Goal: Information Seeking & Learning: Learn about a topic

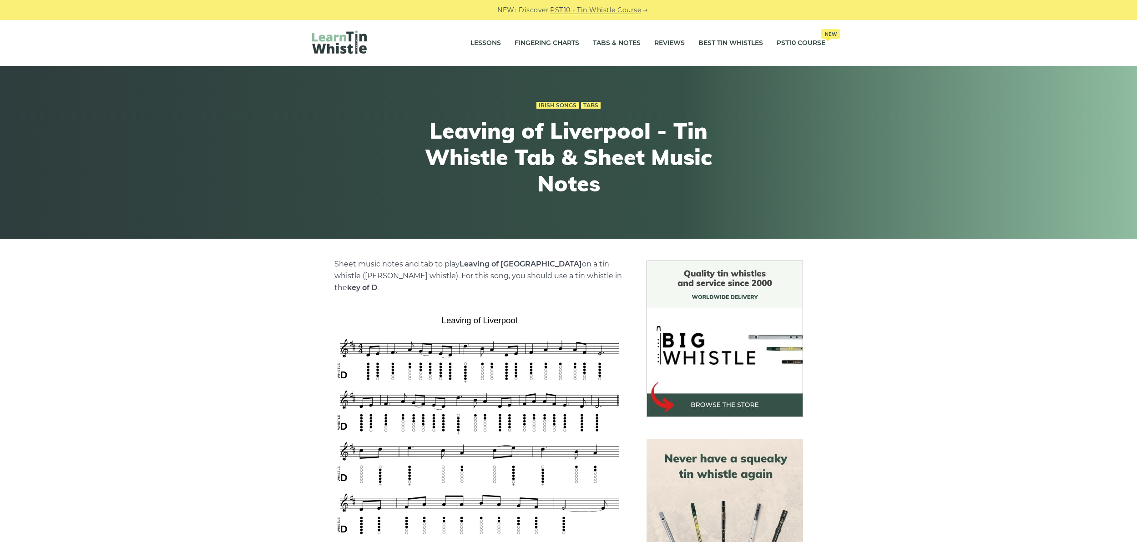
scroll to position [206, 0]
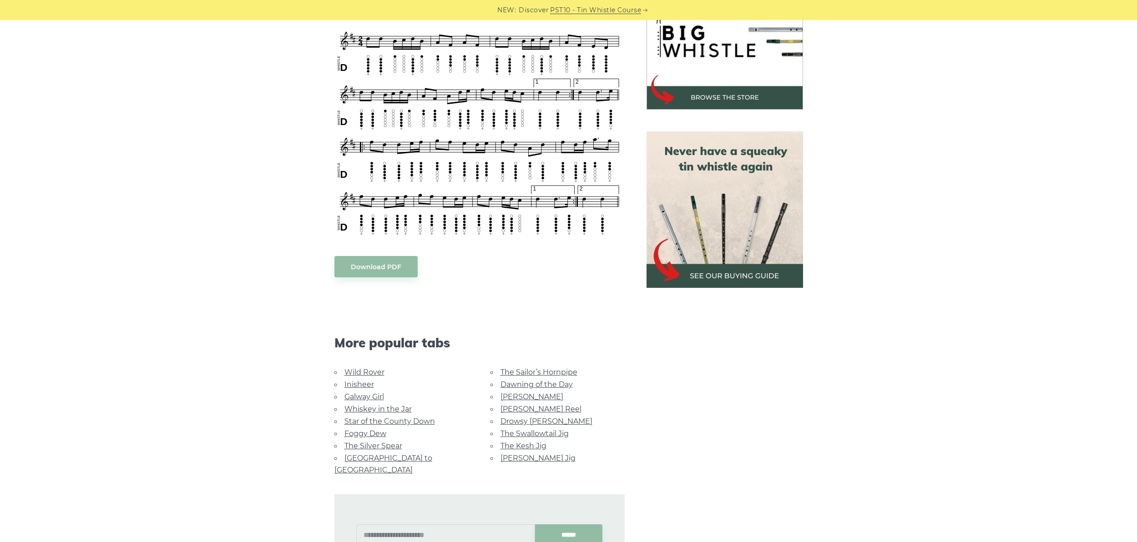
scroll to position [319, 0]
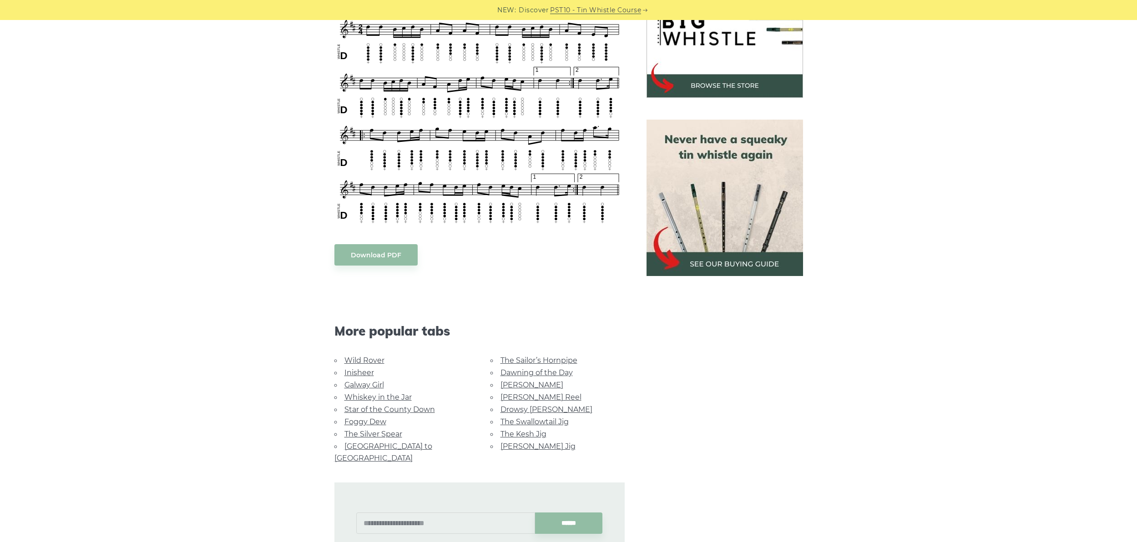
click at [513, 430] on link "The Kesh Jig" at bounding box center [523, 434] width 46 height 9
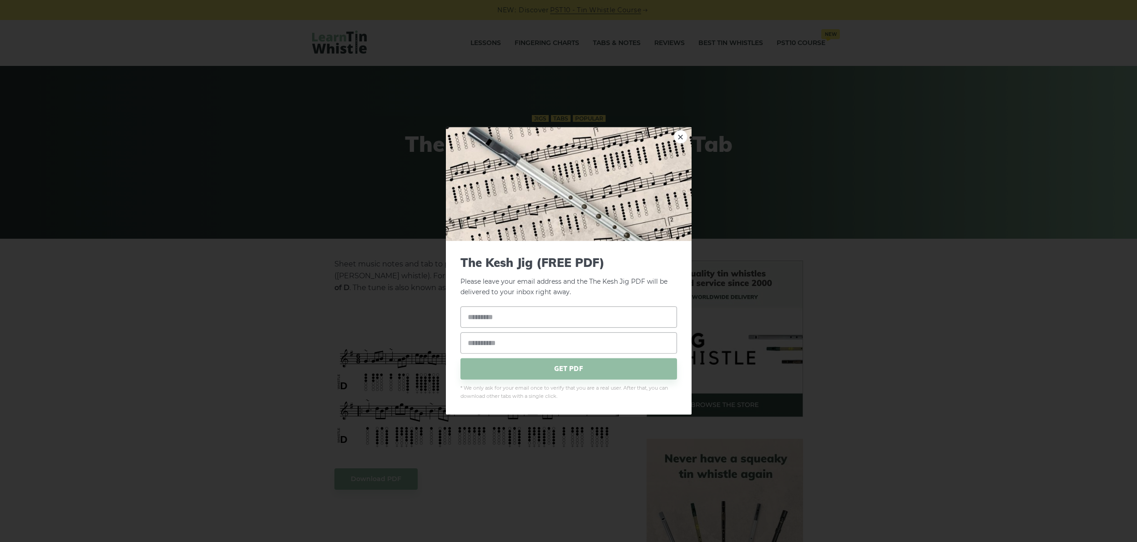
click at [679, 141] on link "×" at bounding box center [681, 137] width 14 height 14
click at [679, 134] on link "×" at bounding box center [681, 137] width 14 height 14
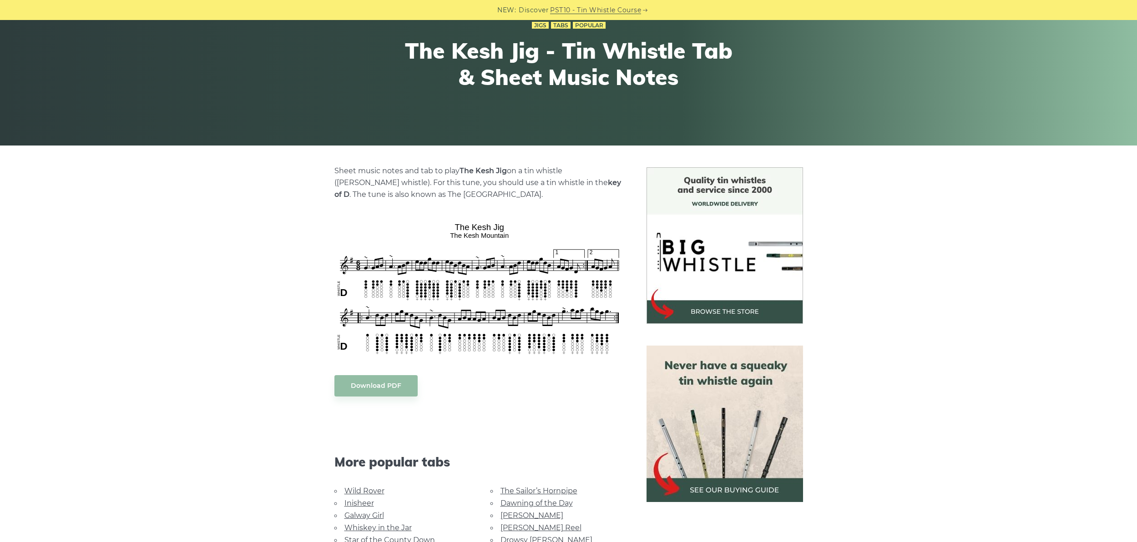
scroll to position [81, 0]
